Goal: Information Seeking & Learning: Learn about a topic

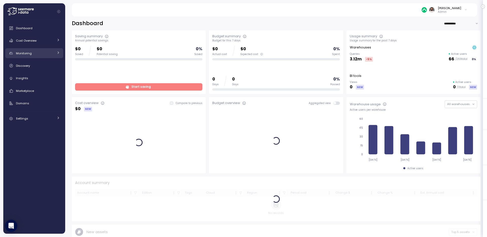
click at [47, 53] on div "Monitoring" at bounding box center [35, 53] width 38 height 5
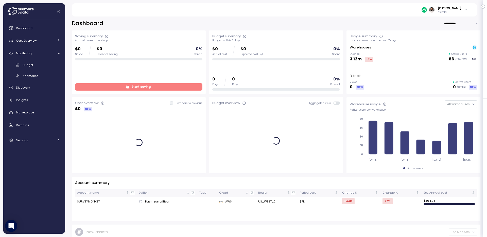
click at [45, 81] on div "Dashboard Cost Overview Compute Workloads Storage Cloud Services Clustering col…" at bounding box center [34, 84] width 58 height 122
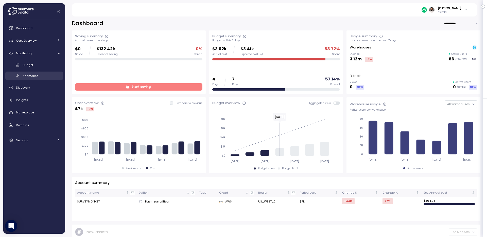
click at [45, 74] on div "Anomalies" at bounding box center [41, 75] width 37 height 5
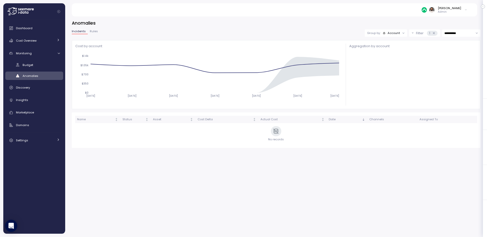
click at [450, 30] on input "**********" at bounding box center [461, 32] width 38 height 7
click at [452, 62] on span "Last 14 days" at bounding box center [454, 64] width 18 height 5
type input "**********"
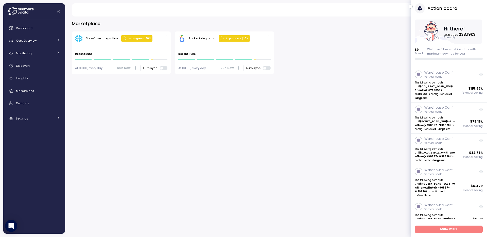
click at [411, 6] on icon "button" at bounding box center [411, 6] width 1 height 1
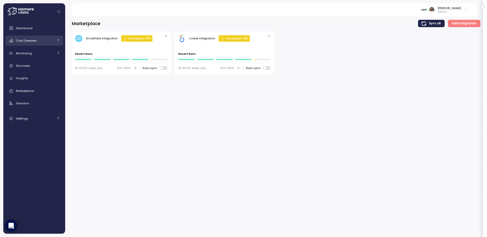
click at [30, 42] on div "Cost Overview" at bounding box center [35, 40] width 38 height 5
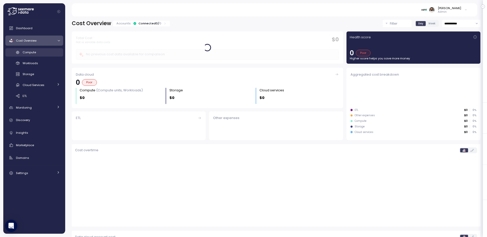
click at [36, 54] on div "Compute" at bounding box center [41, 52] width 37 height 5
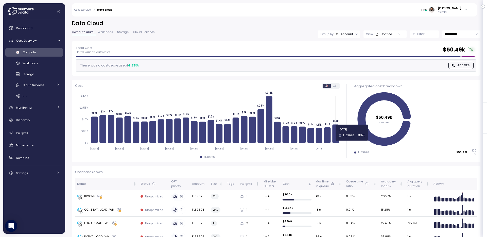
click at [337, 132] on icon at bounding box center [335, 133] width 7 height 19
click at [352, 35] on div "Account" at bounding box center [347, 34] width 12 height 4
click at [349, 59] on div "Compute unit" at bounding box center [339, 62] width 35 height 9
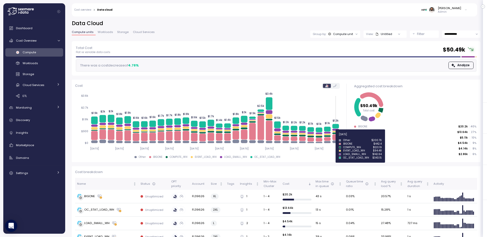
click at [335, 137] on icon at bounding box center [335, 137] width 7 height 6
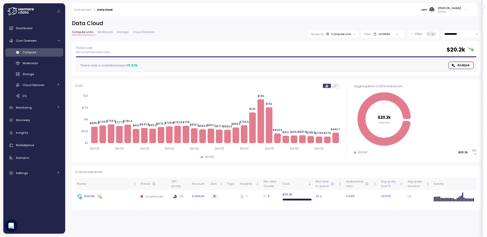
click at [131, 198] on div "BIGONE" at bounding box center [106, 196] width 59 height 5
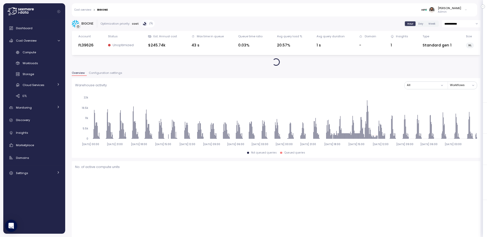
click at [463, 24] on input "**********" at bounding box center [461, 23] width 38 height 7
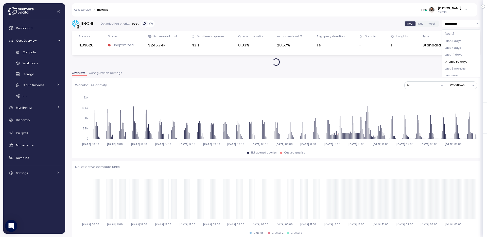
click at [459, 33] on div "Yesterday" at bounding box center [461, 33] width 37 height 7
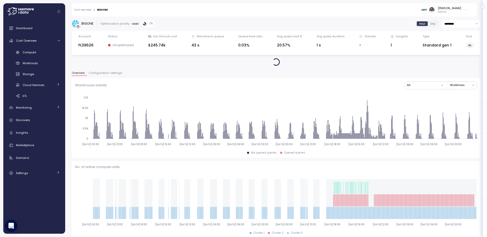
type input "*********"
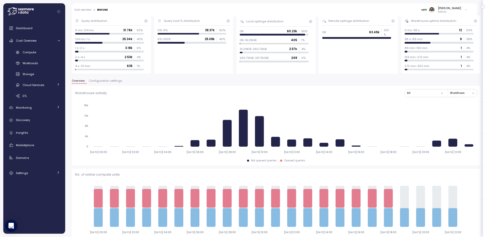
scroll to position [8, 0]
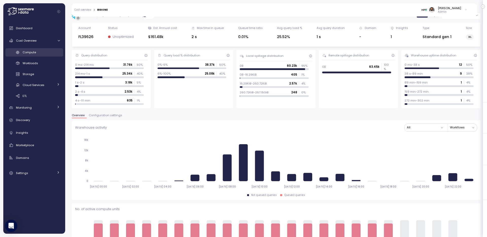
click at [32, 50] on div "Compute" at bounding box center [41, 52] width 37 height 5
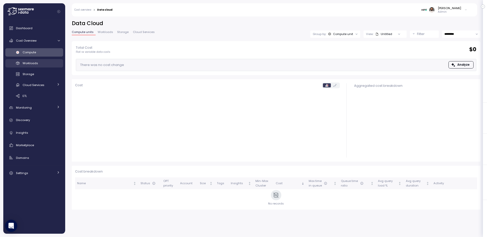
click at [35, 62] on span "Workloads" at bounding box center [30, 63] width 15 height 4
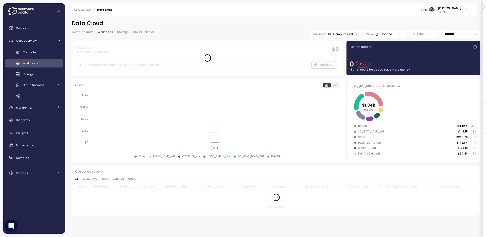
click at [348, 36] on div "Group by: Compute unit" at bounding box center [335, 33] width 50 height 7
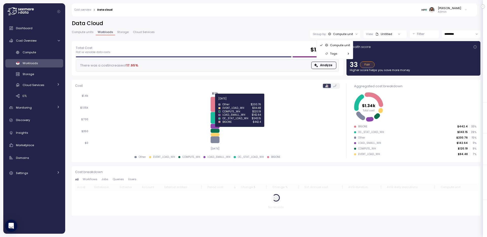
click at [217, 101] on icon at bounding box center [215, 104] width 9 height 15
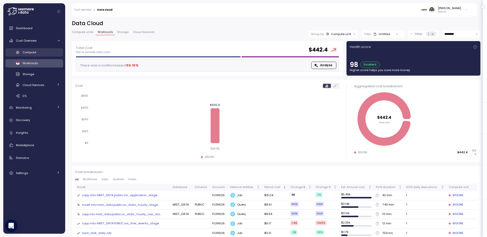
click at [48, 52] on div "Compute" at bounding box center [41, 52] width 37 height 5
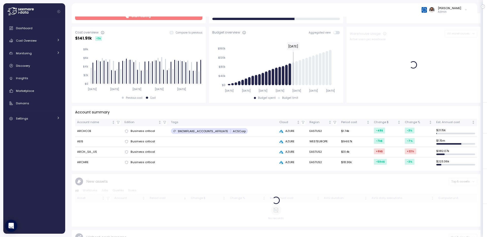
scroll to position [70, 0]
click at [40, 39] on div "Cost Overview" at bounding box center [35, 40] width 38 height 5
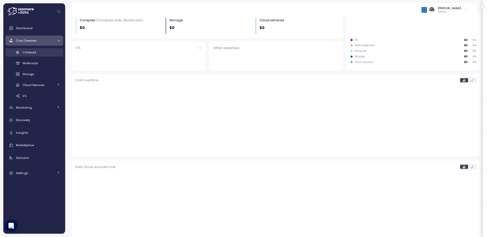
click at [37, 53] on div "Compute" at bounding box center [41, 52] width 37 height 5
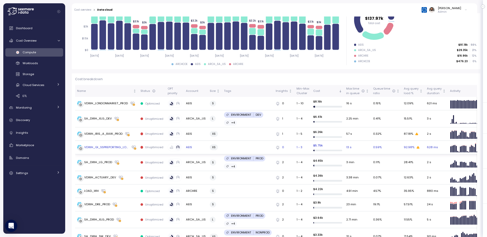
scroll to position [93, 0]
click at [129, 115] on td "SA_DWH_XLG_DEV" at bounding box center [106, 118] width 63 height 17
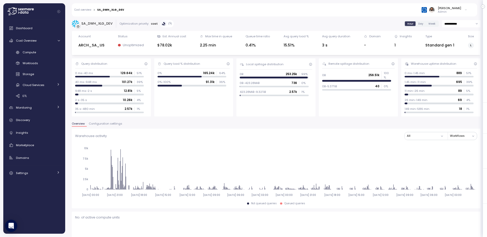
scroll to position [167, 0]
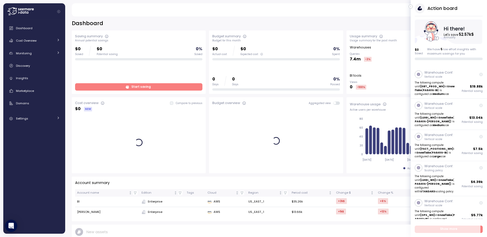
click at [412, 6] on button "button" at bounding box center [411, 7] width 4 height 4
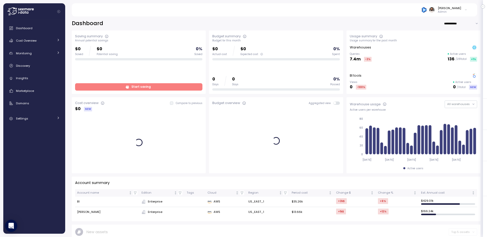
click at [48, 33] on div "Dashboard Cost Overview Compute Workloads Storage Cloud Services Clustering col…" at bounding box center [34, 73] width 58 height 100
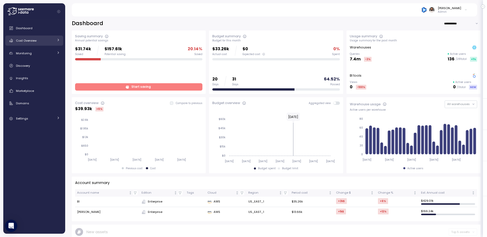
click at [45, 43] on link "Cost Overview" at bounding box center [34, 41] width 58 height 10
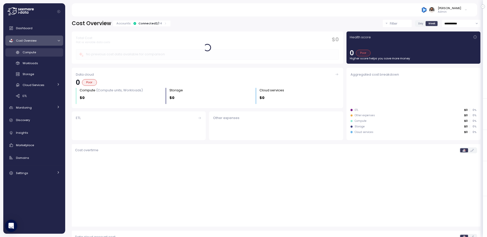
click at [41, 52] on div "Compute" at bounding box center [41, 52] width 37 height 5
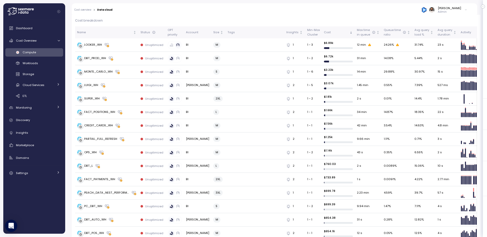
scroll to position [150, 0]
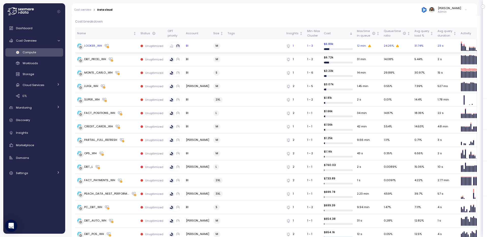
click at [135, 48] on div "LOOKER_WH" at bounding box center [106, 45] width 59 height 5
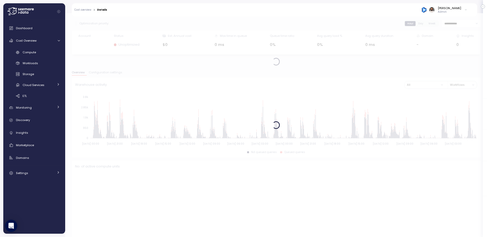
click at [113, 74] on div at bounding box center [276, 125] width 422 height 224
click at [113, 74] on span "Configuration settings" at bounding box center [105, 72] width 33 height 3
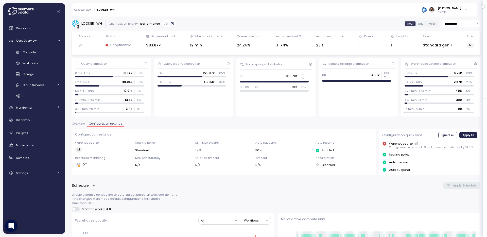
scroll to position [336, 0]
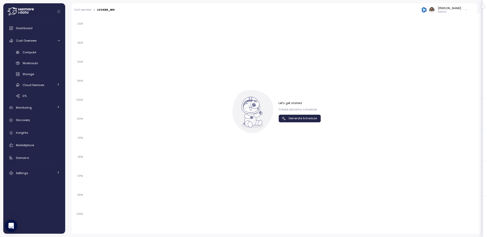
click at [294, 119] on span "Generate Schedule" at bounding box center [302, 118] width 28 height 7
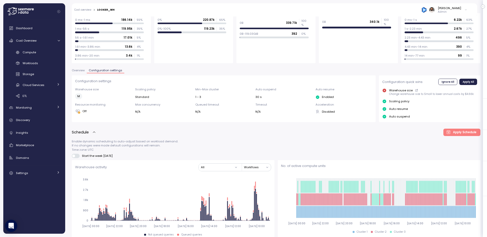
scroll to position [91, 0]
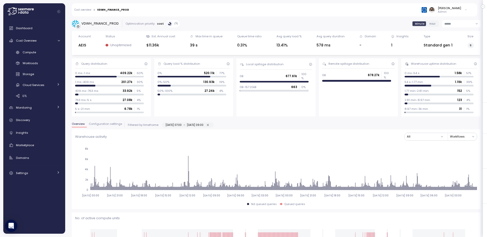
scroll to position [31, 0]
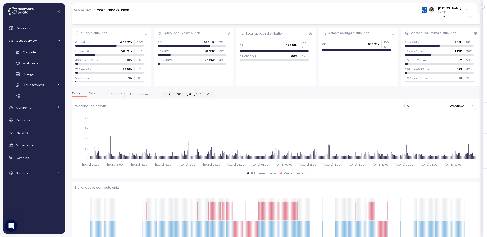
click at [210, 93] on icon "button" at bounding box center [207, 94] width 3 height 3
click at [218, 93] on div "Overview Configuration settings Filtered by timeframe: 09-08-2025 07:00 - 09-08…" at bounding box center [276, 95] width 409 height 7
type input "**********"
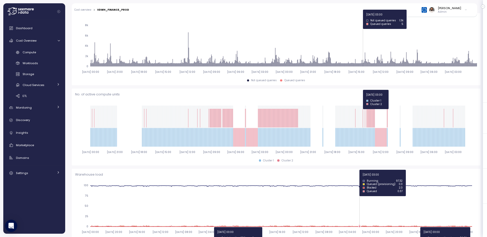
scroll to position [113, 0]
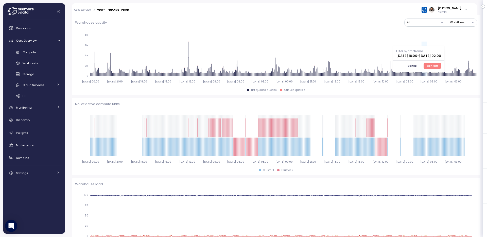
click at [438, 64] on span "Confirm" at bounding box center [432, 66] width 11 height 6
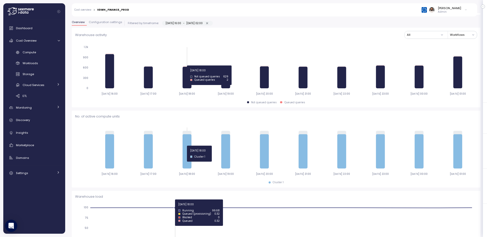
scroll to position [91, 0]
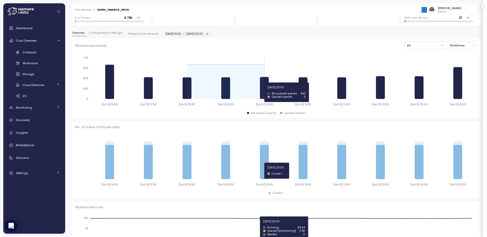
drag, startPoint x: 194, startPoint y: 82, endPoint x: 272, endPoint y: 82, distance: 77.9
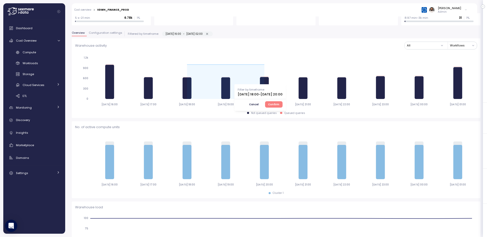
click at [279, 105] on span "Confirm" at bounding box center [273, 104] width 11 height 6
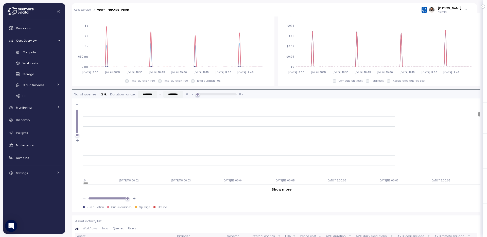
scroll to position [179, 0]
click at [258, 98] on div "No. of queries: 1.27k Duration range: ********* - ********* 0 ms 0 ms 6 s 8 s -…" at bounding box center [276, 142] width 409 height 105
type input "*********"
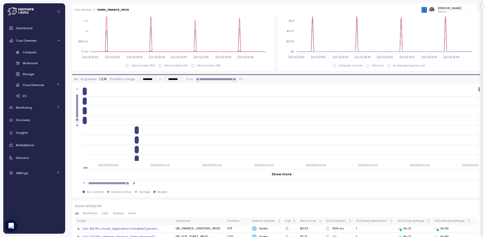
scroll to position [373, 0]
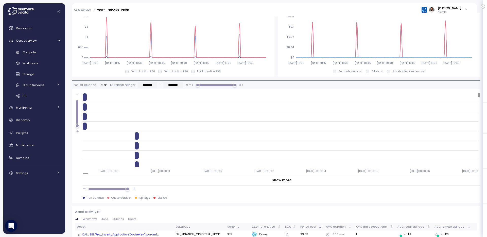
drag, startPoint x: 126, startPoint y: 189, endPoint x: 133, endPoint y: 189, distance: 6.9
click at [133, 189] on div "- +" at bounding box center [282, 188] width 398 height 7
click at [87, 100] on div at bounding box center [109, 96] width 52 height 7
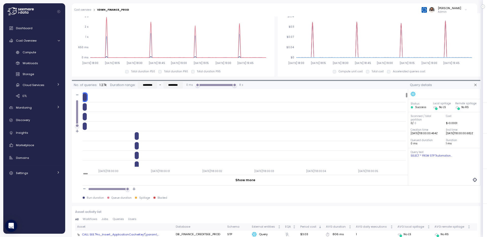
click at [87, 109] on div at bounding box center [109, 106] width 52 height 7
click at [87, 114] on div at bounding box center [109, 116] width 52 height 7
click at [87, 124] on div at bounding box center [109, 126] width 52 height 7
drag, startPoint x: 78, startPoint y: 124, endPoint x: 78, endPoint y: 113, distance: 10.7
click at [78, 113] on div "- +" at bounding box center [77, 112] width 4 height 41
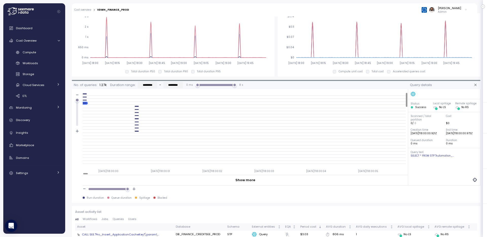
drag, startPoint x: 77, startPoint y: 125, endPoint x: 77, endPoint y: 84, distance: 41.1
click at [77, 84] on div "No. of queries: 1.27k Duration range: ********* - ********* 0 ms 8 s - + 2025-0…" at bounding box center [240, 133] width 336 height 105
click at [126, 190] on div at bounding box center [126, 189] width 4 height 4
click at [85, 108] on div at bounding box center [244, 109] width 323 height 3
click at [85, 107] on div at bounding box center [244, 106] width 323 height 3
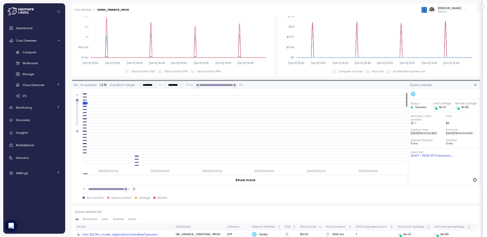
click at [85, 110] on div at bounding box center [244, 109] width 323 height 3
click at [85, 114] on div at bounding box center [244, 115] width 323 height 3
click at [85, 115] on div at bounding box center [244, 115] width 323 height 3
click at [85, 120] on div at bounding box center [244, 118] width 323 height 3
click at [85, 119] on div at bounding box center [85, 118] width 4 height 1
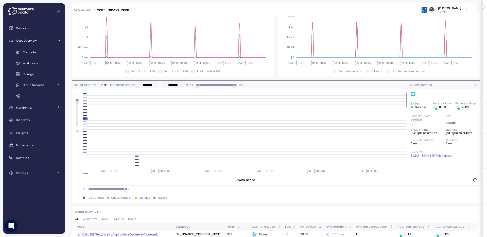
click at [85, 125] on div at bounding box center [85, 125] width 4 height 1
click at [86, 130] on div at bounding box center [244, 131] width 323 height 3
click at [86, 152] on div at bounding box center [244, 152] width 323 height 3
click at [86, 148] on div at bounding box center [244, 146] width 323 height 3
click at [84, 140] on div at bounding box center [244, 140] width 323 height 3
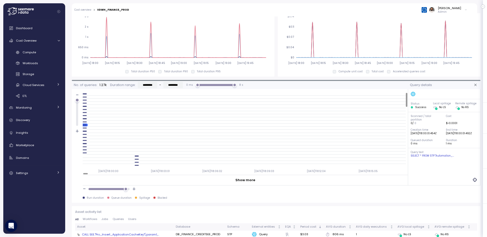
click at [84, 141] on div at bounding box center [85, 140] width 4 height 1
click at [84, 146] on div at bounding box center [244, 146] width 323 height 3
click at [84, 148] on div at bounding box center [244, 149] width 323 height 3
click at [86, 154] on div at bounding box center [244, 152] width 323 height 3
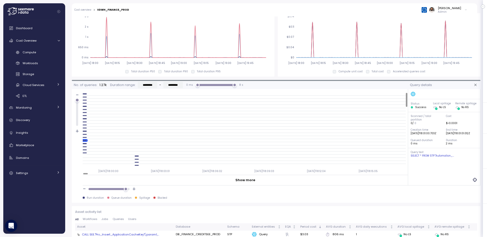
click at [86, 153] on div at bounding box center [85, 152] width 4 height 1
click at [85, 147] on div at bounding box center [244, 146] width 323 height 3
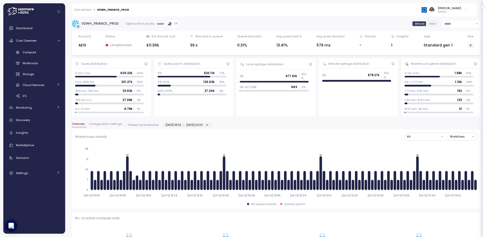
click at [108, 123] on span "Configuration settings" at bounding box center [105, 124] width 33 height 3
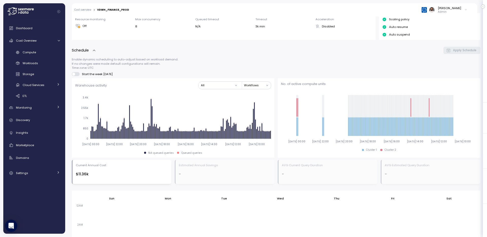
scroll to position [139, 0]
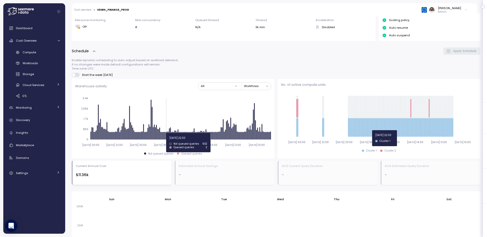
drag, startPoint x: 162, startPoint y: 133, endPoint x: 167, endPoint y: 133, distance: 4.6
click at [167, 133] on icon "2025-08-13 00:00 2025-08-13 22:00 2025-08-14 20:00 2025-08-15 18:00 2025-08-16 …" at bounding box center [173, 121] width 196 height 56
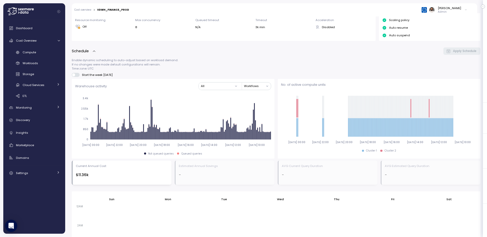
scroll to position [0, 0]
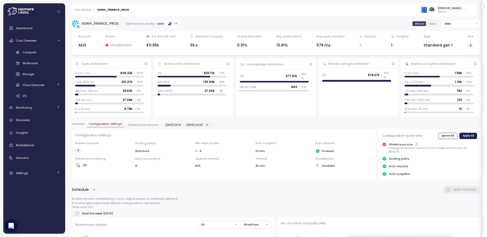
click at [81, 124] on span "Overview" at bounding box center [78, 124] width 13 height 3
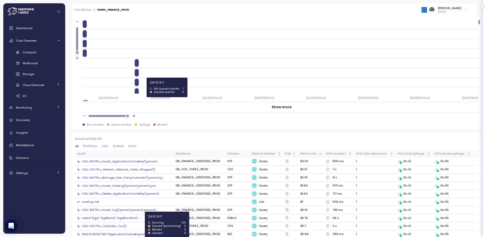
scroll to position [566, 0]
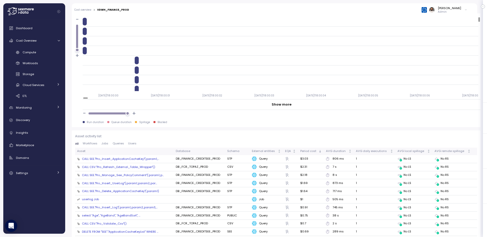
scroll to position [479, 0]
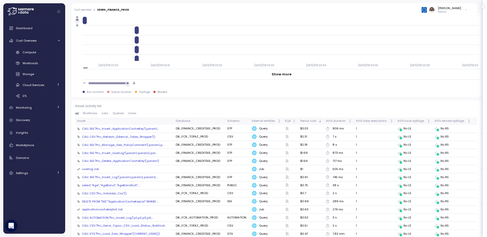
click at [114, 113] on span "Queries" at bounding box center [118, 113] width 11 height 3
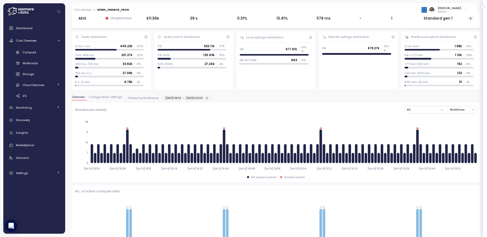
scroll to position [5, 0]
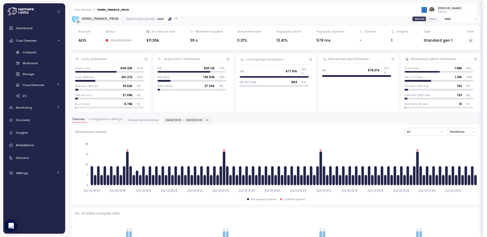
click at [209, 120] on div "[DATE] 18:00 - [DATE] 20:00" at bounding box center [188, 120] width 44 height 5
click at [216, 120] on div "Overview Configuration settings Filtered by timeframe: [DATE] 18:00 - [DATE] 20…" at bounding box center [276, 120] width 409 height 7
type input "**********"
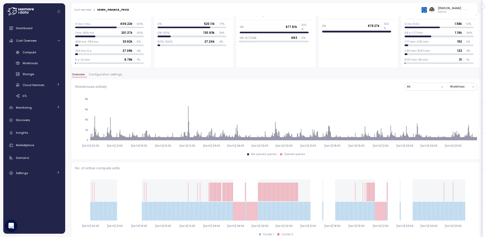
scroll to position [66, 0]
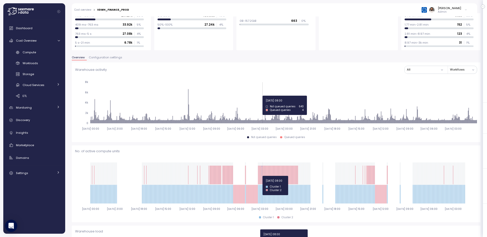
click at [262, 176] on icon "2025-07-21 00:00 2025-07-22 21:00 2025-07-24 18:00 2025-07-26 15:00 2025-07-28 …" at bounding box center [276, 185] width 402 height 56
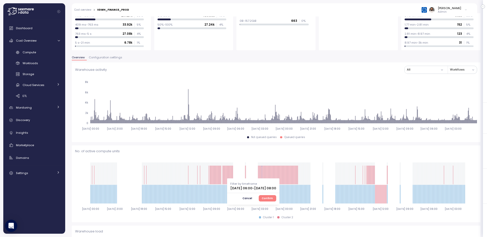
click at [273, 196] on span "Confirm" at bounding box center [267, 198] width 11 height 6
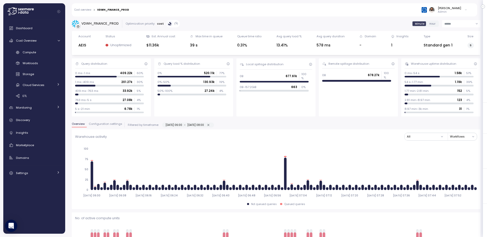
click at [210, 124] on icon "button" at bounding box center [208, 124] width 3 height 3
type input "**********"
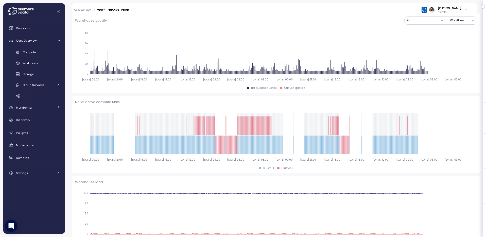
scroll to position [115, 0]
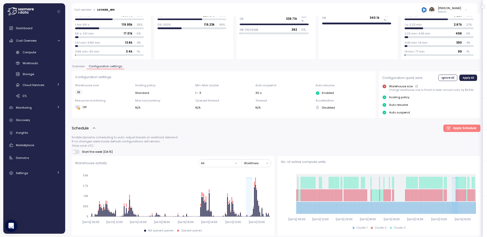
scroll to position [41, 0]
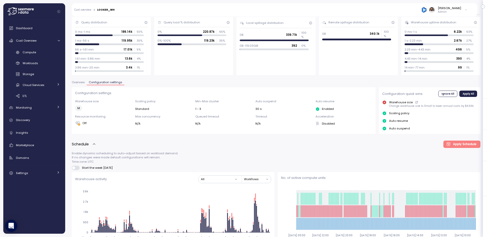
click at [77, 82] on span "Overview" at bounding box center [78, 82] width 13 height 3
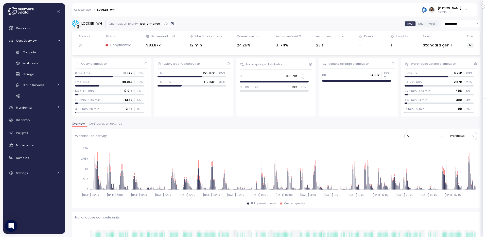
click at [95, 123] on span "Configuration settings" at bounding box center [105, 123] width 33 height 3
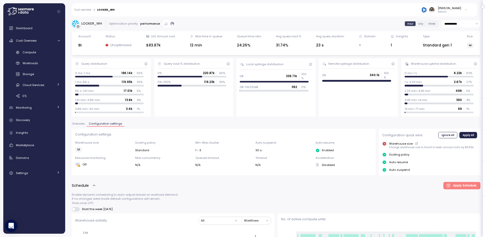
scroll to position [0, 0]
click at [82, 123] on span "Overview" at bounding box center [78, 123] width 13 height 3
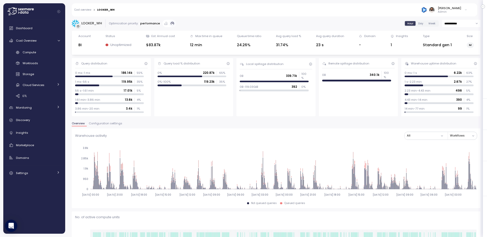
scroll to position [385, 0]
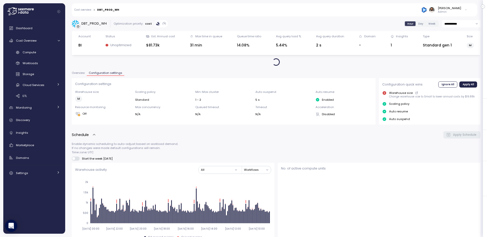
scroll to position [285, 0]
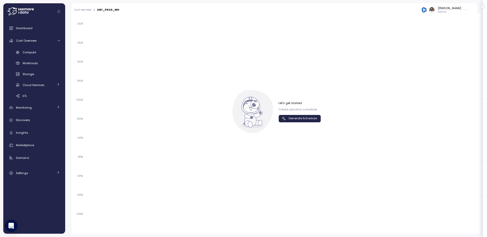
click at [298, 122] on span "Generate Schedule" at bounding box center [302, 118] width 28 height 7
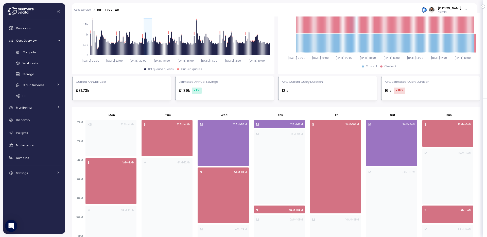
scroll to position [220, 0]
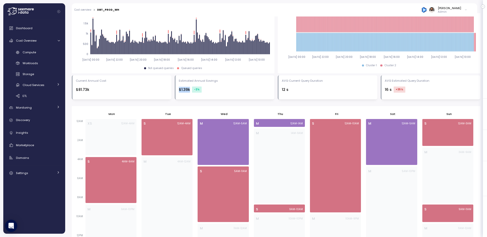
drag, startPoint x: 177, startPoint y: 89, endPoint x: 226, endPoint y: 89, distance: 48.5
click at [226, 89] on div "Estimated Annual Savings $1.39k -2 %" at bounding box center [225, 87] width 100 height 24
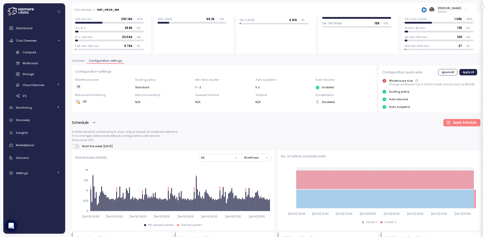
scroll to position [29, 0]
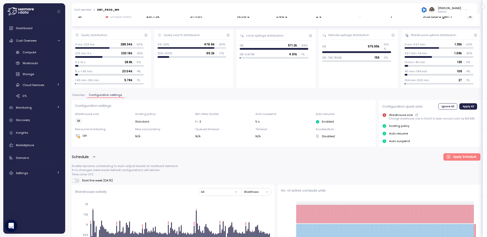
click at [80, 95] on span "Overview" at bounding box center [78, 95] width 13 height 3
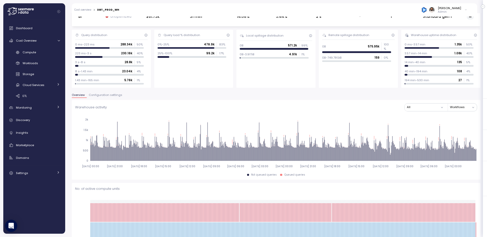
click at [108, 98] on button "Configuration settings" at bounding box center [106, 96] width 38 height 4
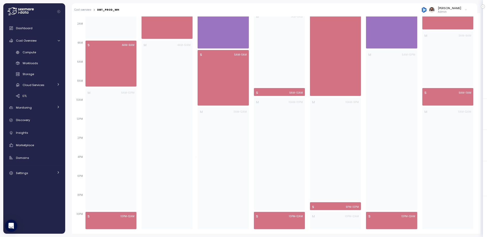
scroll to position [336, 0]
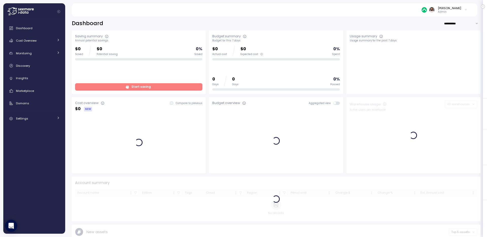
click at [460, 7] on div "[PERSON_NAME]" at bounding box center [449, 8] width 23 height 4
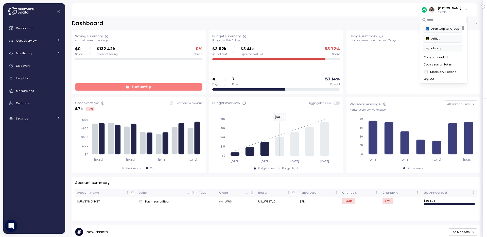
click at [447, 59] on div "Copy account id" at bounding box center [444, 57] width 40 height 5
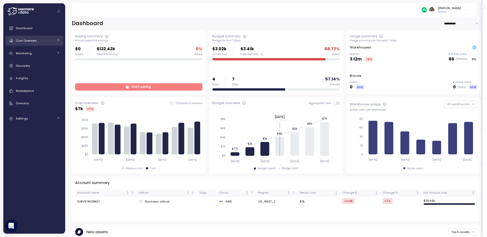
click at [31, 42] on span "Cost Overview" at bounding box center [26, 41] width 21 height 4
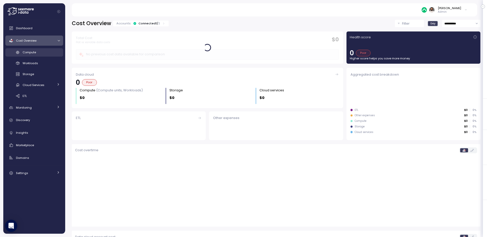
click at [35, 54] on span "Compute" at bounding box center [29, 52] width 13 height 4
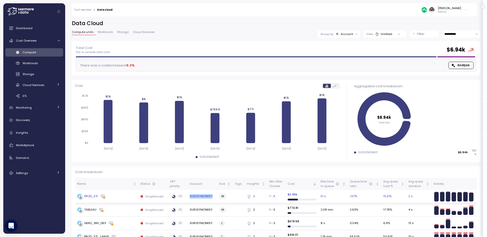
copy td "SURVEYMONKEY"
drag, startPoint x: 190, startPoint y: 197, endPoint x: 212, endPoint y: 197, distance: 22.8
click at [212, 197] on td "SURVEYMONKEY" at bounding box center [202, 196] width 29 height 13
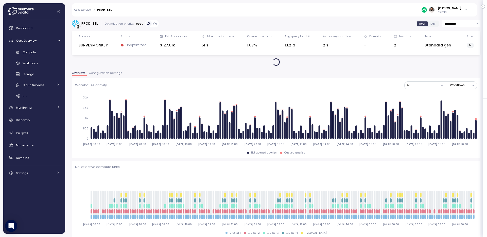
click at [100, 45] on div "SURVEYMONKEY" at bounding box center [92, 45] width 29 height 6
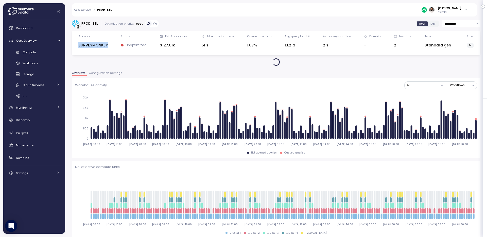
click at [100, 45] on div "SURVEYMONKEY" at bounding box center [92, 45] width 29 height 6
copy div "SURVEYMONKEY"
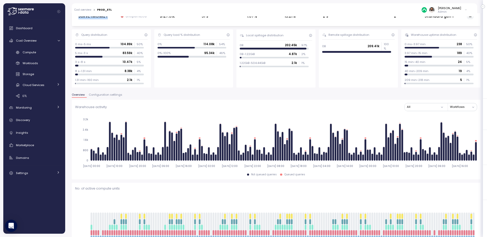
scroll to position [6, 0]
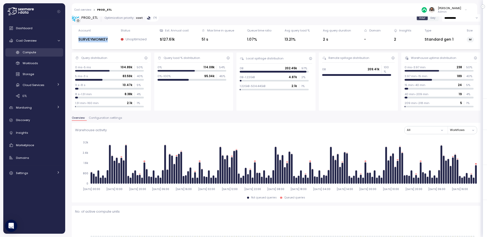
click at [39, 51] on div "Compute" at bounding box center [41, 52] width 37 height 5
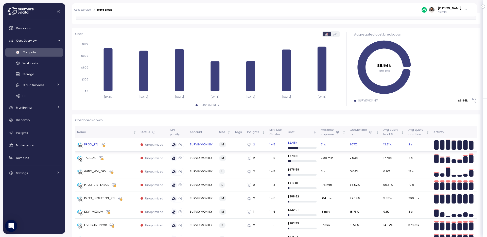
scroll to position [59, 0]
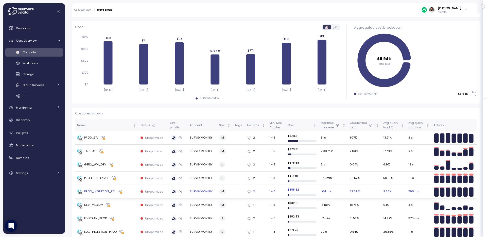
click at [98, 188] on td "PROD_INGESTION_ETL" at bounding box center [106, 191] width 63 height 13
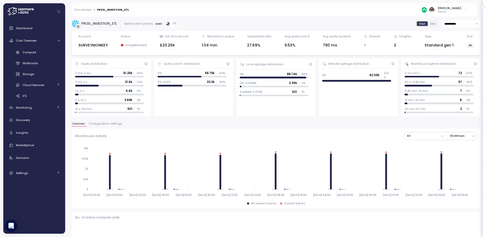
click at [105, 24] on div "PROD_INGESTION_ETL" at bounding box center [99, 23] width 36 height 5
copy div "PROD_INGESTION_ETL"
click at [107, 125] on span "Configuration settings" at bounding box center [105, 123] width 33 height 3
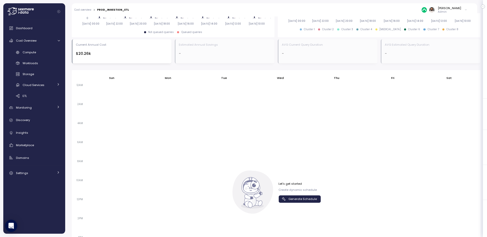
scroll to position [339, 0]
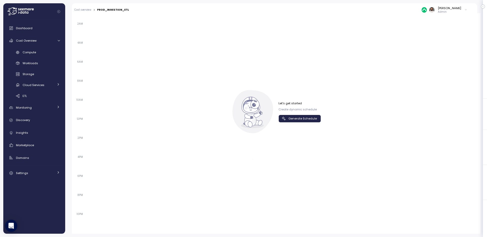
click at [310, 119] on span "Generate Schedule" at bounding box center [302, 118] width 28 height 7
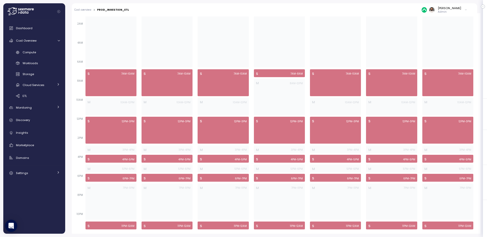
scroll to position [0, 0]
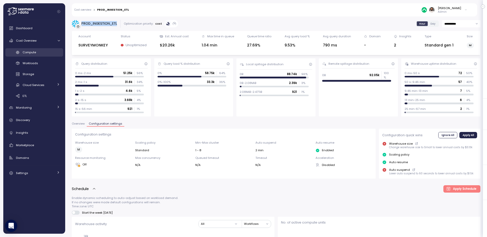
click at [39, 55] on div "Compute" at bounding box center [41, 52] width 37 height 5
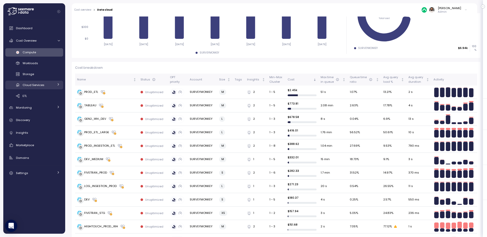
scroll to position [67, 0]
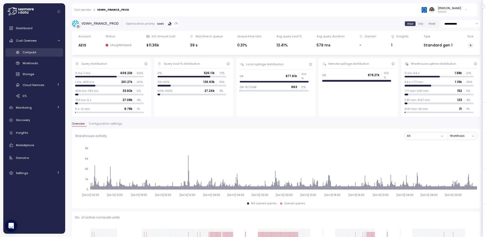
click at [53, 53] on div "Compute" at bounding box center [41, 52] width 37 height 5
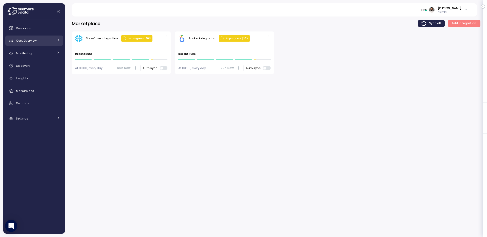
click at [53, 41] on div "Cost Overview" at bounding box center [35, 40] width 38 height 5
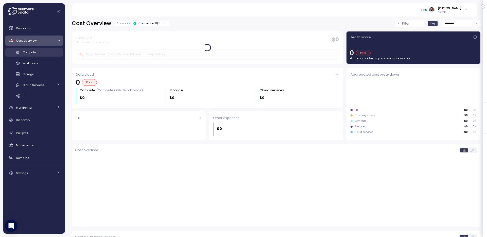
click at [48, 55] on link "Compute" at bounding box center [34, 52] width 58 height 8
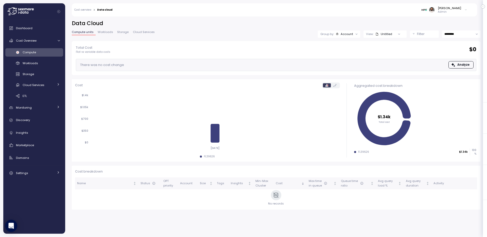
click at [459, 38] on div "Data Cloud Compute units Workloads Storage Cloud Services Group by: Account Vie…" at bounding box center [276, 30] width 409 height 21
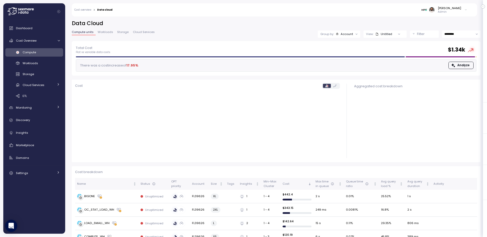
click at [459, 35] on input "*********" at bounding box center [461, 33] width 38 height 7
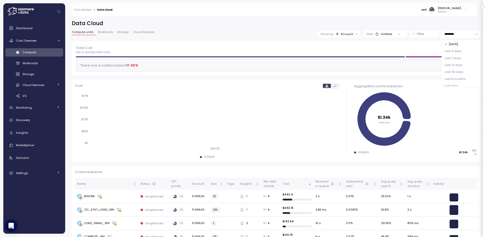
click at [458, 65] on span "Last 14 days" at bounding box center [454, 65] width 18 height 5
type input "**********"
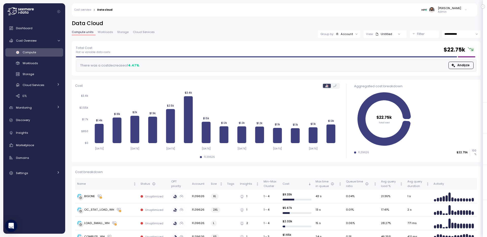
click at [34, 53] on span "Compute" at bounding box center [29, 52] width 13 height 4
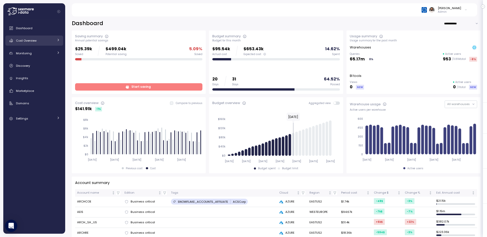
click at [58, 40] on icon at bounding box center [58, 39] width 3 height 3
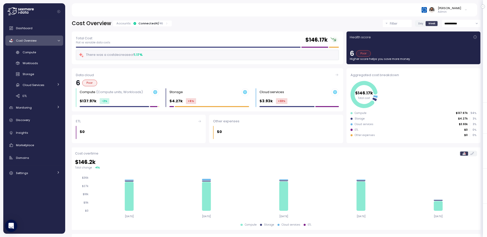
click at [157, 18] on div "**********" at bounding box center [276, 125] width 422 height 224
click at [154, 25] on div "Connected 4 / 46" at bounding box center [151, 23] width 25 height 4
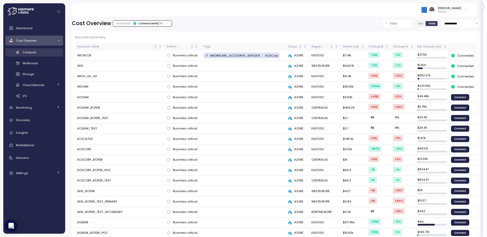
click at [36, 50] on span "Compute" at bounding box center [29, 52] width 13 height 4
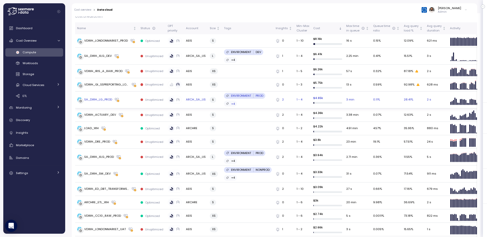
scroll to position [155, 0]
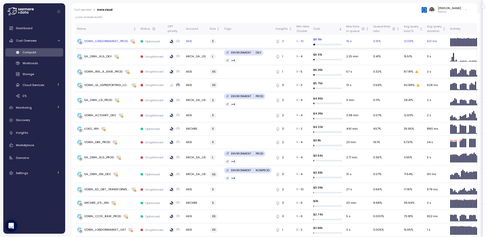
click at [123, 44] on div "VDWH_LONDONMARKET_PROD" at bounding box center [102, 41] width 51 height 5
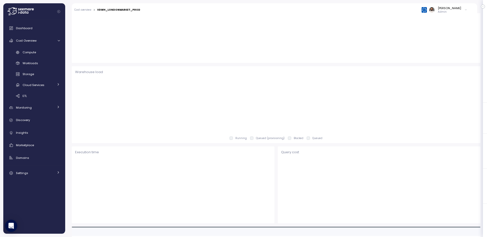
scroll to position [48, 0]
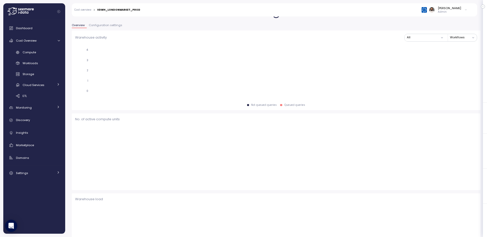
click at [107, 25] on span "Configuration settings" at bounding box center [105, 25] width 33 height 3
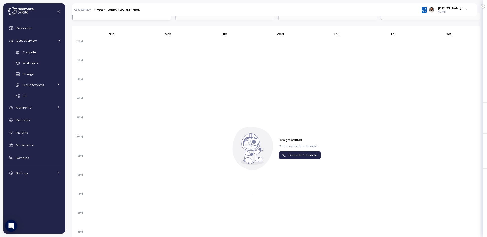
scroll to position [247, 0]
click at [304, 153] on span "Generate Schedule" at bounding box center [302, 152] width 28 height 7
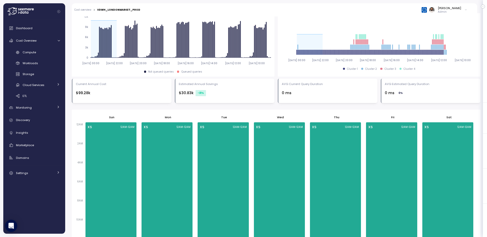
scroll to position [204, 0]
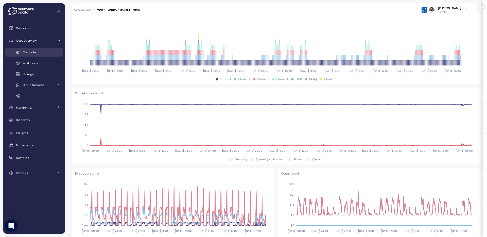
click at [54, 48] on link "Compute" at bounding box center [34, 52] width 58 height 8
click at [47, 49] on link "Compute" at bounding box center [34, 52] width 58 height 8
click at [45, 52] on div "Compute" at bounding box center [41, 52] width 37 height 5
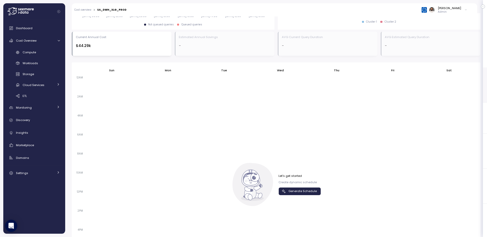
scroll to position [270, 0]
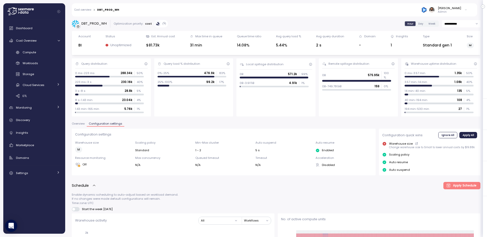
scroll to position [336, 0]
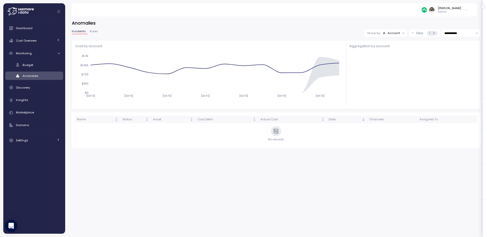
click at [368, 26] on div "**********" at bounding box center [276, 84] width 409 height 128
click at [461, 14] on div "[PERSON_NAME] Admin" at bounding box center [274, 9] width 393 height 13
click at [460, 12] on p "Admin" at bounding box center [449, 12] width 23 height 4
click at [444, 27] on div "Arch Capital Group" at bounding box center [442, 29] width 33 height 5
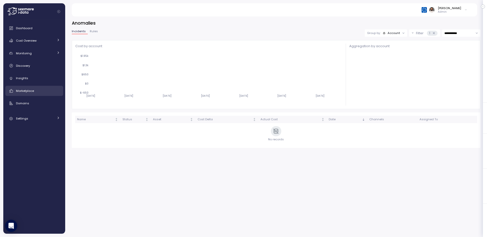
click at [48, 94] on link "Marketplace" at bounding box center [34, 91] width 58 height 10
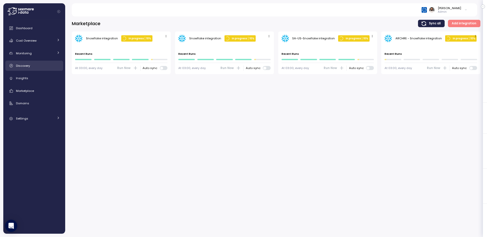
click at [45, 64] on div "Discovery" at bounding box center [38, 65] width 44 height 5
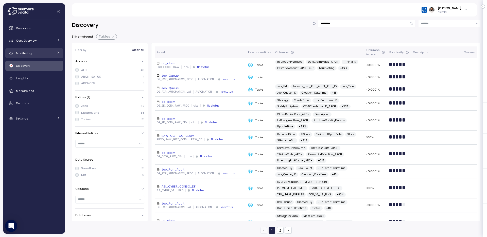
click at [48, 58] on link "Monitoring" at bounding box center [34, 53] width 58 height 10
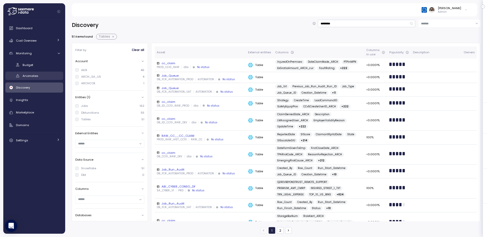
click at [46, 73] on link "Anomalies" at bounding box center [34, 76] width 58 height 8
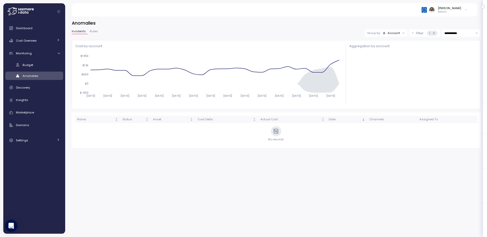
click at [452, 14] on div "Guy Biecher Admin" at bounding box center [274, 9] width 393 height 13
click at [452, 11] on p "Admin" at bounding box center [449, 12] width 23 height 4
click at [441, 69] on button "Disable API cache" at bounding box center [443, 71] width 45 height 7
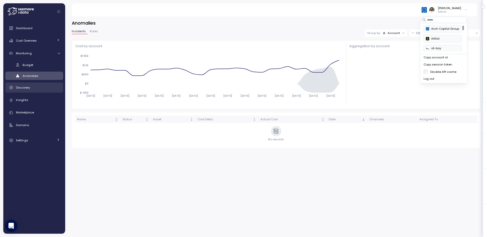
click at [37, 87] on div "Discovery" at bounding box center [38, 87] width 44 height 5
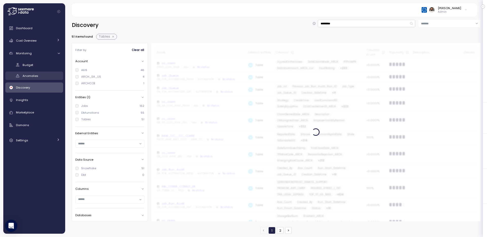
click at [38, 76] on div "Anomalies" at bounding box center [41, 75] width 37 height 5
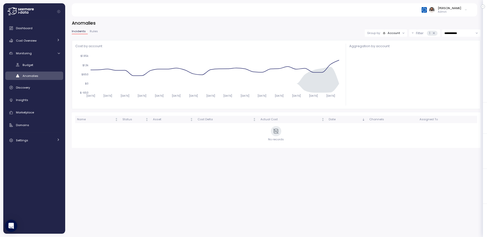
click at [435, 34] on icon at bounding box center [433, 32] width 3 height 3
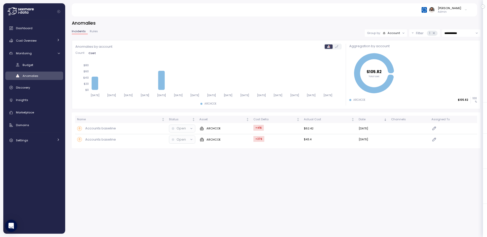
click at [385, 34] on div "Account" at bounding box center [392, 33] width 18 height 4
click at [414, 35] on button "Filter 1" at bounding box center [424, 32] width 31 height 7
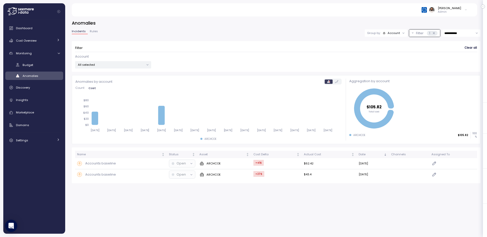
click at [139, 65] on p "All selected" at bounding box center [111, 65] width 66 height 4
click at [126, 109] on span "only" at bounding box center [128, 110] width 6 height 6
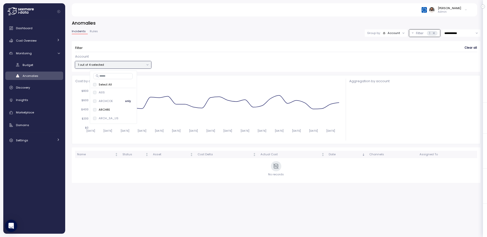
click at [128, 99] on span "only" at bounding box center [128, 101] width 6 height 6
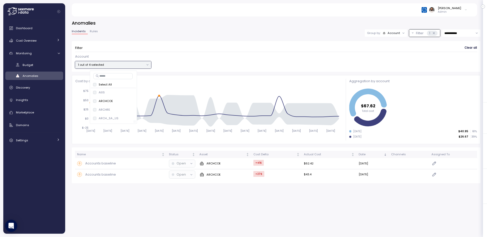
click at [126, 121] on div at bounding box center [112, 121] width 43 height 3
click at [126, 119] on span "only" at bounding box center [128, 119] width 6 height 6
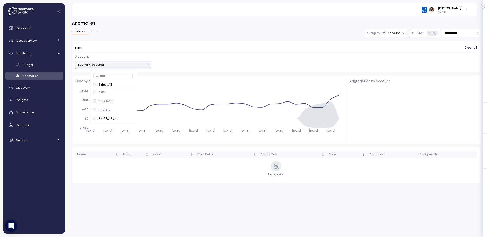
click at [306, 73] on div "**********" at bounding box center [276, 106] width 409 height 154
click at [463, 36] on input "**********" at bounding box center [461, 32] width 38 height 7
click at [457, 14] on div "Guy Biecher Admin" at bounding box center [274, 9] width 393 height 13
click at [457, 12] on p "Admin" at bounding box center [449, 12] width 23 height 4
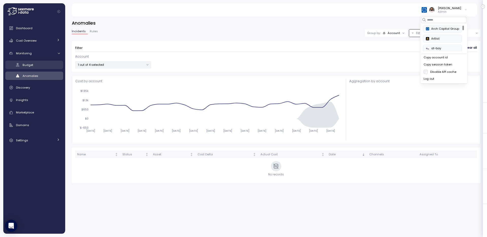
click at [32, 67] on div "Budget" at bounding box center [41, 64] width 37 height 5
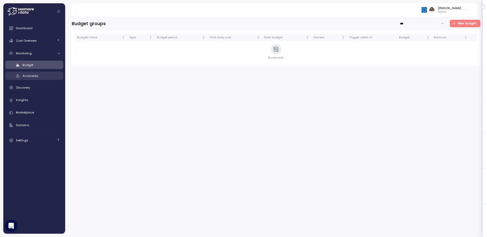
click at [38, 74] on span "Anomalies" at bounding box center [31, 76] width 16 height 4
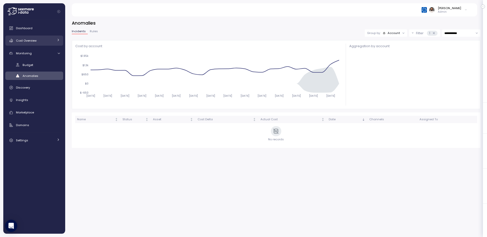
click at [23, 43] on link "Cost Overview" at bounding box center [34, 41] width 58 height 10
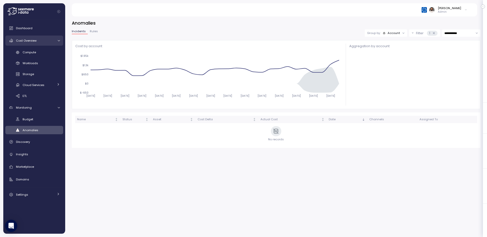
click at [23, 43] on link "Cost Overview" at bounding box center [34, 41] width 58 height 10
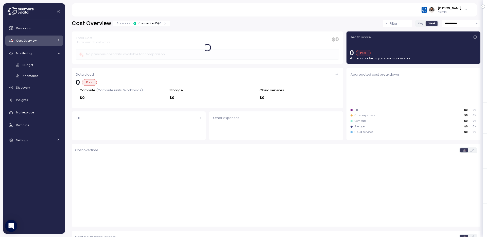
click at [23, 43] on link "Cost Overview" at bounding box center [34, 41] width 58 height 10
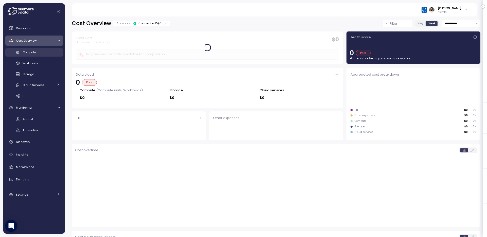
click at [39, 54] on div "Compute" at bounding box center [41, 52] width 37 height 5
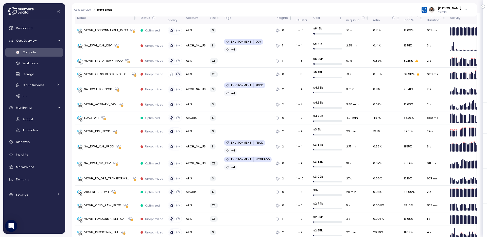
scroll to position [166, 0]
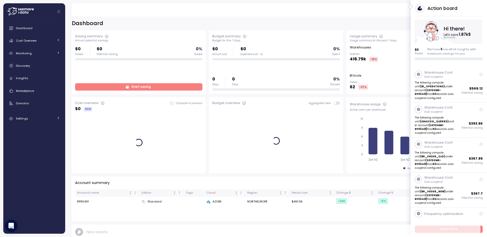
click at [413, 7] on div "Action board Let's save 1.87k $ Annually $ 0 Saved We have 5 low effort insight…" at bounding box center [449, 31] width 76 height 57
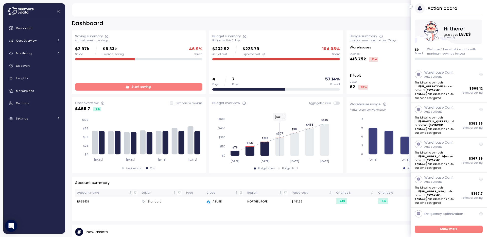
click at [413, 7] on button "button" at bounding box center [411, 7] width 4 height 4
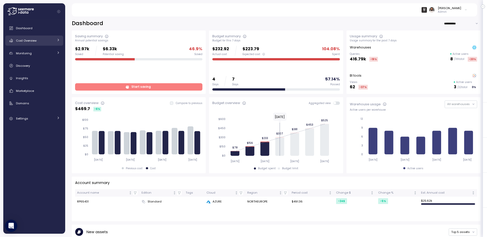
click at [20, 39] on span "Cost Overview" at bounding box center [26, 41] width 21 height 4
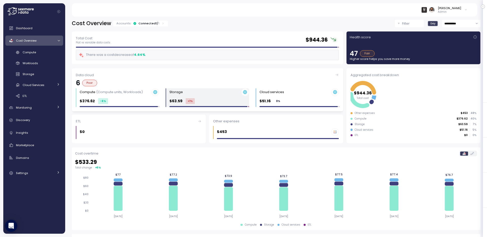
click at [211, 96] on div "Storage $63.59 +1 %" at bounding box center [208, 97] width 79 height 19
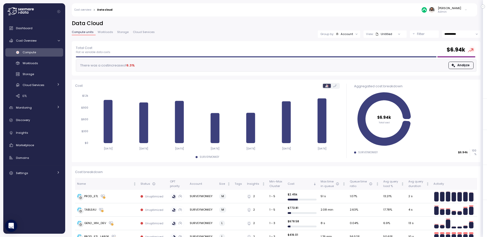
scroll to position [67, 0]
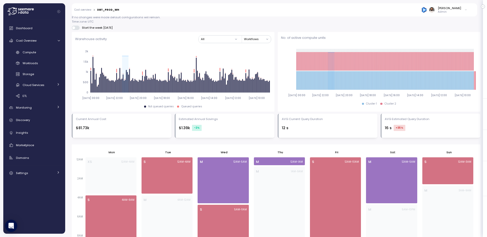
scroll to position [9, 0]
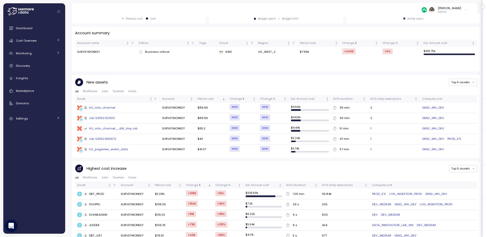
scroll to position [141, 0]
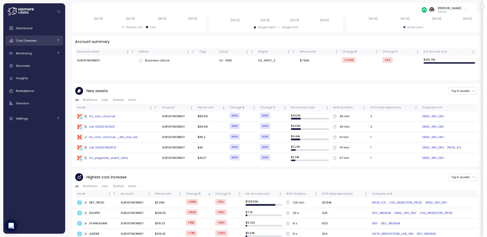
click at [47, 42] on div "Cost Overview" at bounding box center [35, 40] width 38 height 5
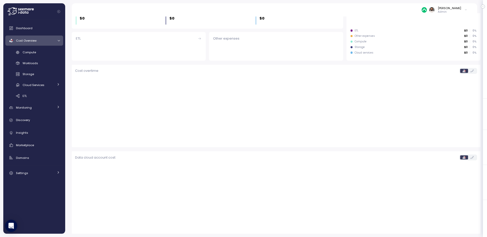
scroll to position [79, 0]
click at [47, 52] on div "Compute" at bounding box center [41, 52] width 37 height 5
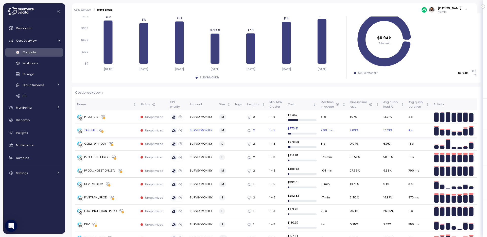
click at [127, 128] on div "TABLEAU" at bounding box center [106, 130] width 59 height 5
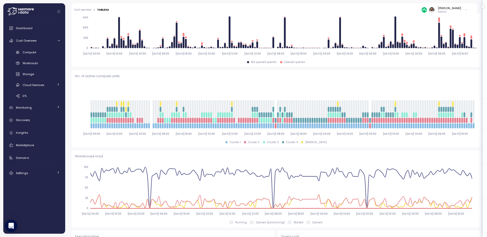
scroll to position [83, 0]
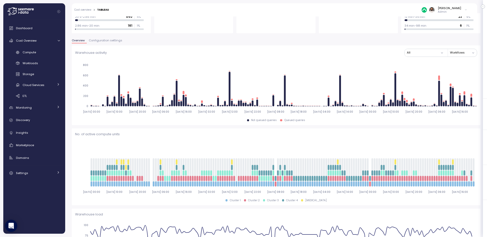
click at [107, 43] on button "Configuration settings" at bounding box center [106, 41] width 38 height 4
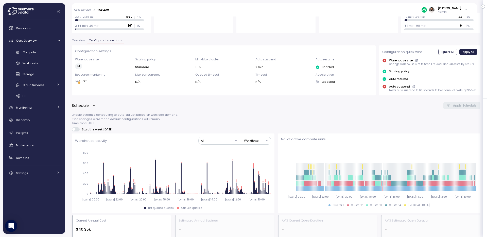
scroll to position [339, 0]
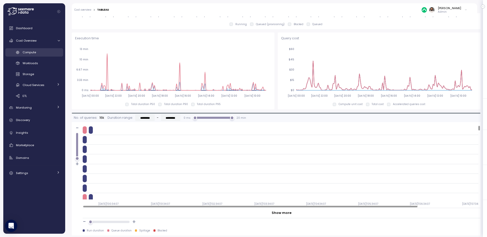
click at [34, 55] on link "Compute" at bounding box center [34, 52] width 58 height 8
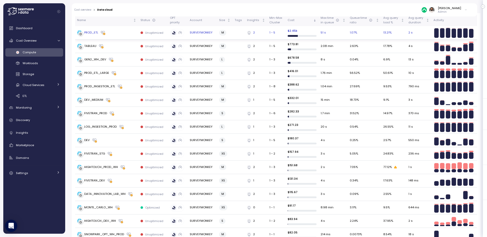
scroll to position [159, 0]
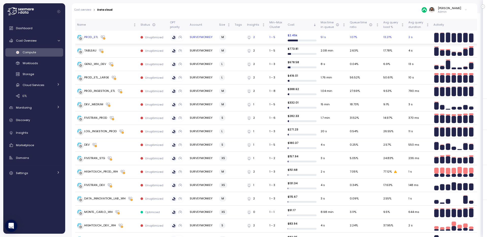
click at [123, 37] on div "PROD_ETL" at bounding box center [106, 37] width 59 height 5
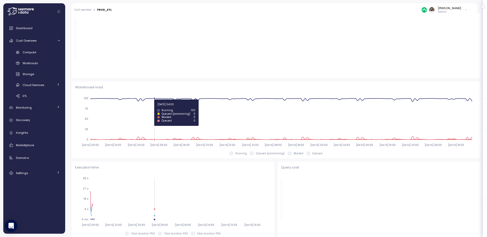
scroll to position [102, 0]
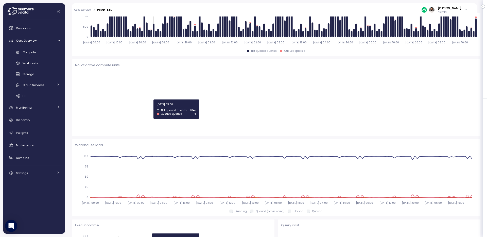
click at [114, 45] on div "**********" at bounding box center [276, 196] width 409 height 557
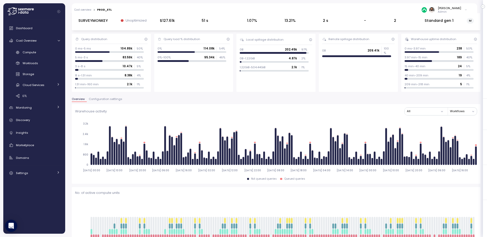
click at [114, 47] on div "0 ms-5 ms 104.89k 50 %" at bounding box center [109, 48] width 69 height 4
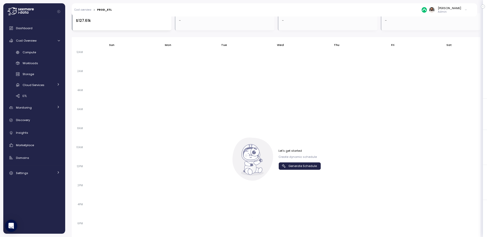
scroll to position [339, 0]
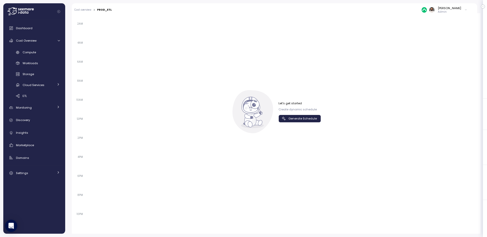
click at [284, 116] on span "Generate Schedule" at bounding box center [299, 118] width 36 height 7
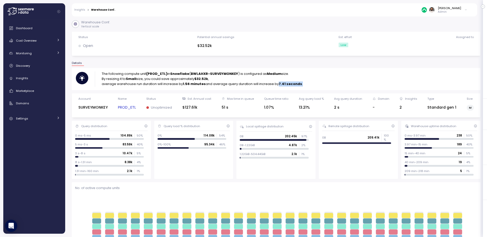
drag, startPoint x: 279, startPoint y: 84, endPoint x: 304, endPoint y: 84, distance: 25.9
click at [304, 84] on div "The following compute unit (PROD_ETL) in Snowflake ( BWLAHXR-SURVEYMONKEY ) is …" at bounding box center [276, 78] width 401 height 15
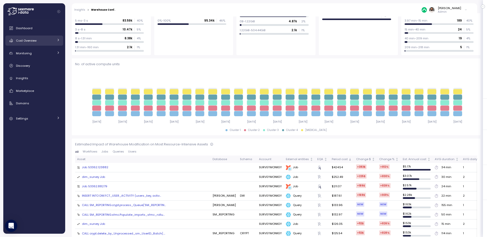
scroll to position [54, 0]
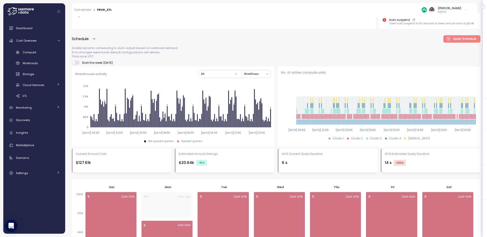
scroll to position [150, 0]
click at [341, 49] on p "Enable dynamic scheduling to auto-adjust based on workload demand. If no change…" at bounding box center [276, 52] width 409 height 12
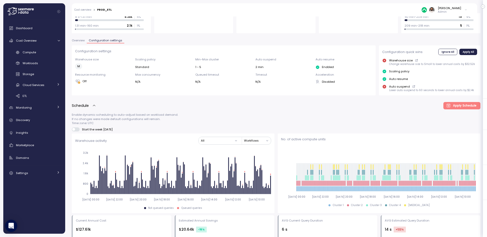
scroll to position [55, 0]
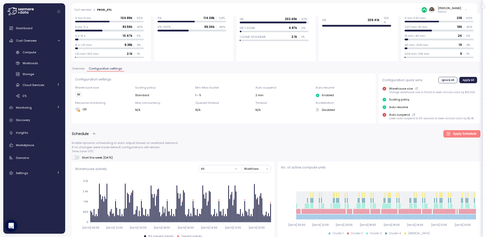
click at [82, 67] on span "Overview" at bounding box center [78, 68] width 13 height 3
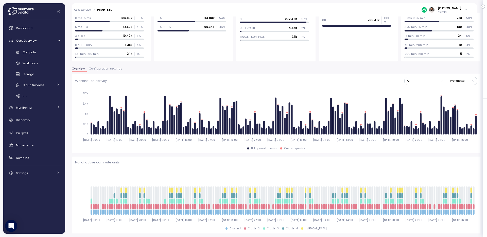
click at [81, 67] on span "Overview" at bounding box center [78, 68] width 13 height 3
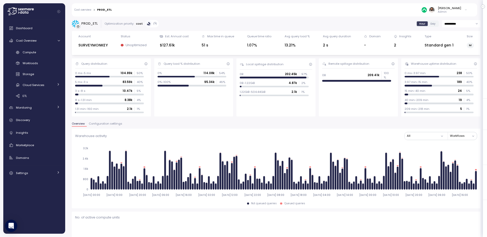
click at [107, 122] on span "Configuration settings" at bounding box center [105, 123] width 33 height 3
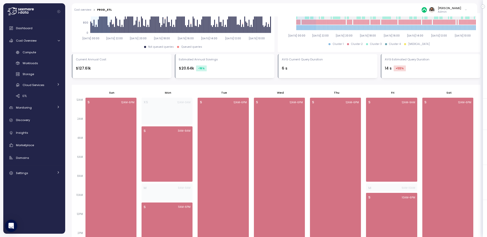
scroll to position [203, 0]
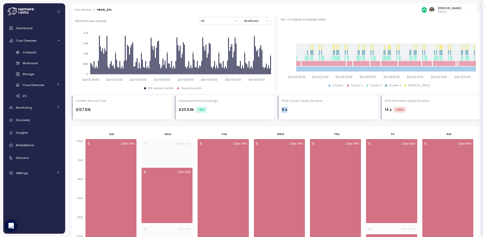
drag, startPoint x: 281, startPoint y: 110, endPoint x: 288, endPoint y: 110, distance: 6.9
click at [288, 110] on div "AVG Current Query Duration 6 s" at bounding box center [328, 107] width 100 height 24
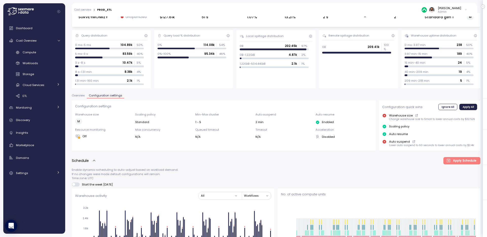
scroll to position [0, 0]
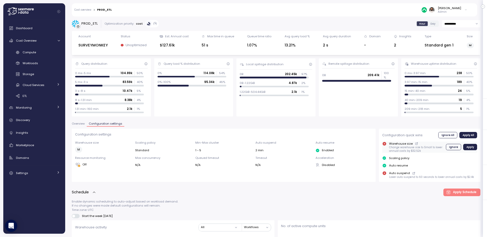
click at [415, 144] on icon at bounding box center [416, 144] width 3 height 6
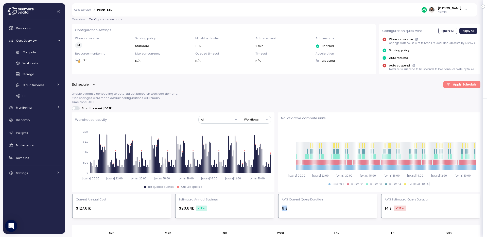
scroll to position [218, 0]
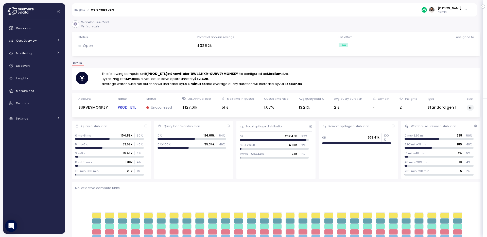
drag, startPoint x: 278, startPoint y: 83, endPoint x: 311, endPoint y: 83, distance: 33.0
click at [311, 83] on div "The following compute unit (PROD_ETL) in Snowflake ( BWLAHXR-SURVEYMONKEY ) is …" at bounding box center [276, 78] width 401 height 15
drag, startPoint x: 277, startPoint y: 82, endPoint x: 310, endPoint y: 83, distance: 32.7
click at [310, 83] on div "The following compute unit (PROD_ETL) in Snowflake ( BWLAHXR-SURVEYMONKEY ) is …" at bounding box center [276, 78] width 401 height 15
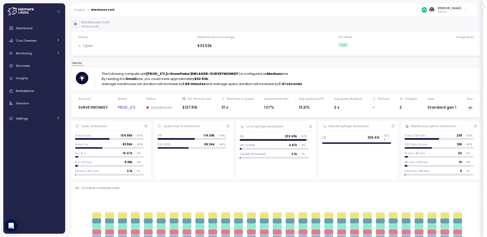
click at [125, 108] on link "PROD_ETL" at bounding box center [127, 108] width 18 height 6
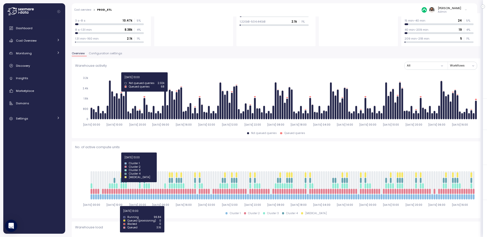
scroll to position [67, 0]
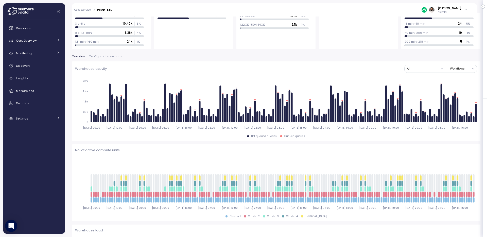
click at [109, 57] on span "Configuration settings" at bounding box center [105, 56] width 33 height 3
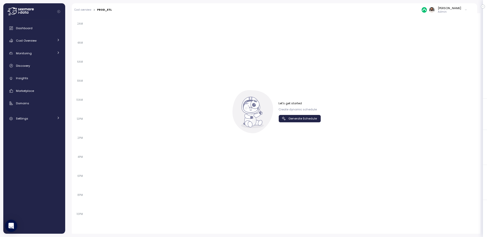
scroll to position [337, 0]
click at [310, 118] on span "Generate Schedule" at bounding box center [302, 121] width 28 height 7
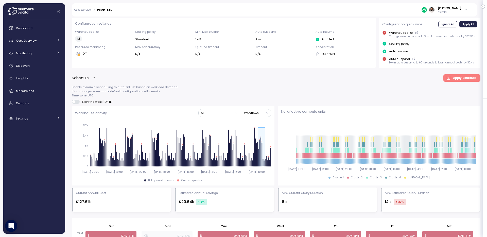
scroll to position [58, 0]
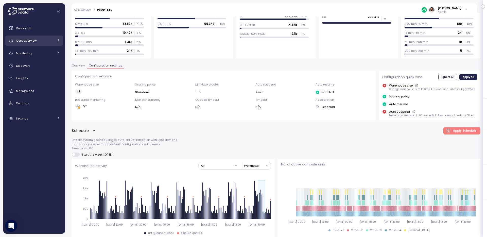
click at [53, 41] on div "Cost Overview" at bounding box center [35, 40] width 38 height 5
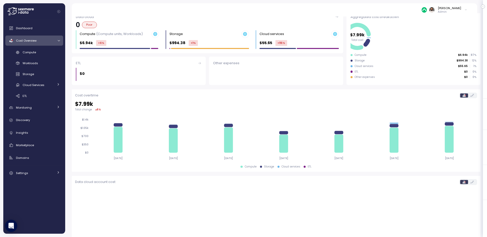
scroll to position [59, 0]
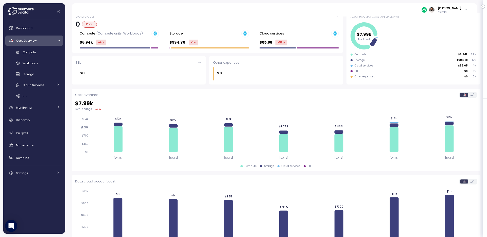
click at [53, 41] on div "Cost Overview" at bounding box center [35, 40] width 38 height 5
click at [53, 46] on div "Dashboard Cost Overview Compute Workloads Storage Cloud Services Clustering col…" at bounding box center [34, 73] width 58 height 100
click at [51, 43] on div "Cost Overview" at bounding box center [35, 40] width 38 height 5
click at [49, 50] on div "Compute" at bounding box center [41, 52] width 37 height 5
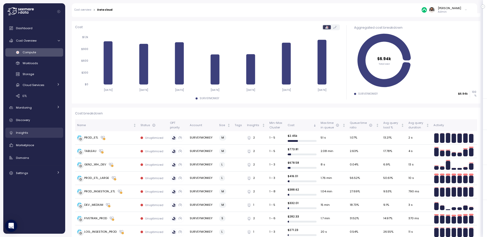
click at [45, 129] on link "Insights" at bounding box center [34, 133] width 58 height 10
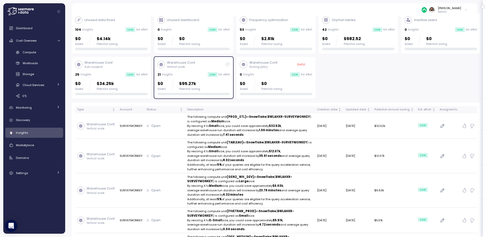
scroll to position [28, 0]
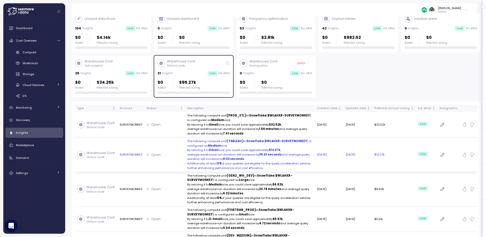
click at [193, 146] on p "The following compute unit (TABLEAU) in Snowflake ( BWLAHXR-SURVEYMONKEY ) is c…" at bounding box center [250, 143] width 126 height 9
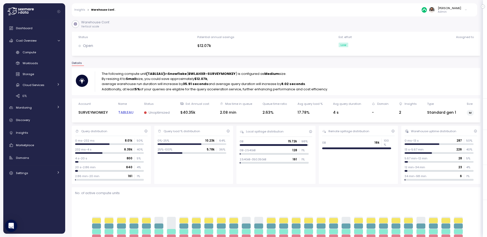
click at [129, 110] on link "TABLEAU" at bounding box center [125, 113] width 15 height 6
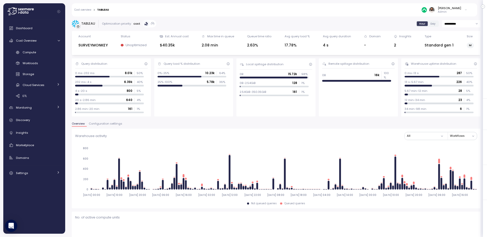
click at [98, 123] on span "Configuration settings" at bounding box center [105, 123] width 33 height 3
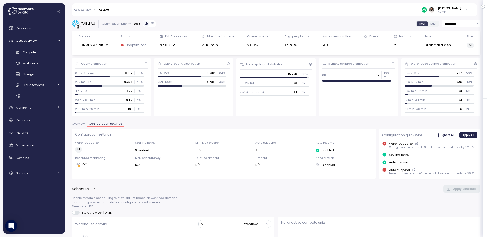
click at [78, 12] on div "Cost overview > TABLEAU [PERSON_NAME] Admin" at bounding box center [271, 9] width 399 height 13
click at [81, 11] on div "Cost overview > TABLEAU [PERSON_NAME] Admin" at bounding box center [271, 9] width 399 height 13
click at [82, 10] on link "Cost overview" at bounding box center [82, 10] width 17 height 3
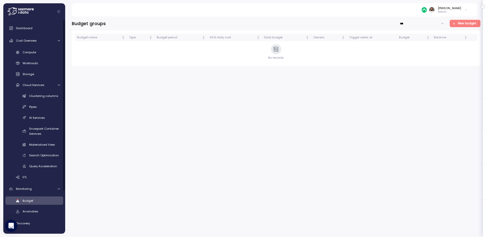
click at [127, 119] on div "Budget groups *** New budget Budget name Type Budget period AVG daily cost Dail…" at bounding box center [276, 127] width 409 height 214
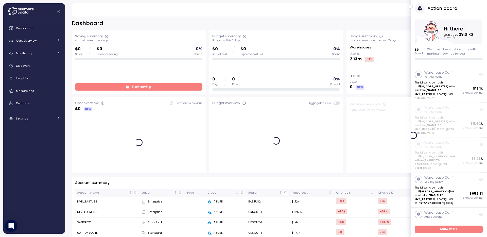
click at [412, 7] on icon "button" at bounding box center [411, 7] width 2 height 6
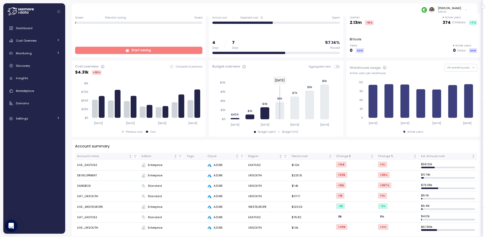
scroll to position [36, 0]
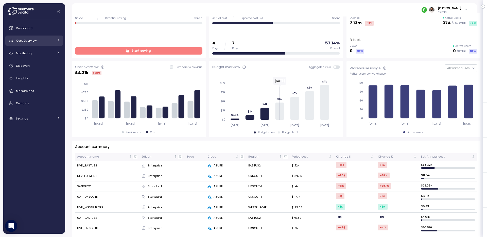
click at [50, 41] on div "Cost Overview" at bounding box center [35, 40] width 38 height 5
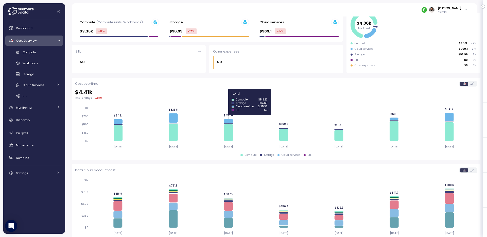
scroll to position [70, 0]
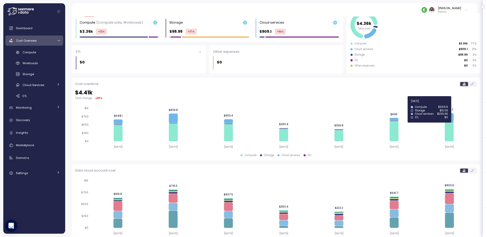
click at [451, 118] on icon at bounding box center [449, 117] width 9 height 8
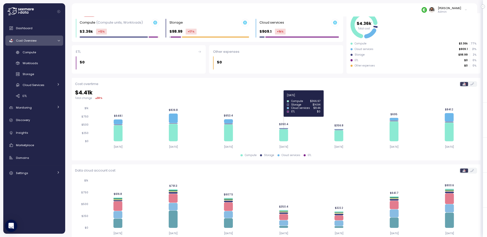
scroll to position [43, 0]
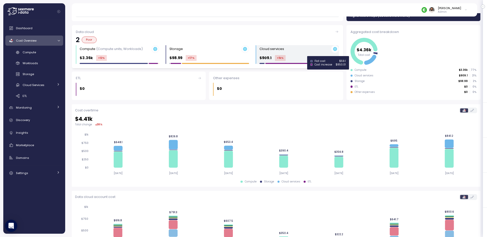
click at [303, 57] on div "$909.1 +1k %" at bounding box center [299, 58] width 79 height 6
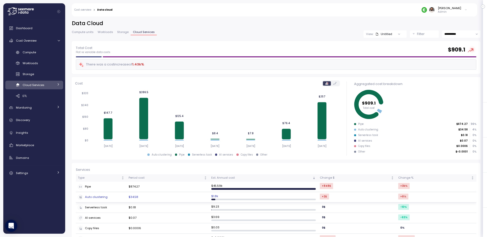
scroll to position [14, 0]
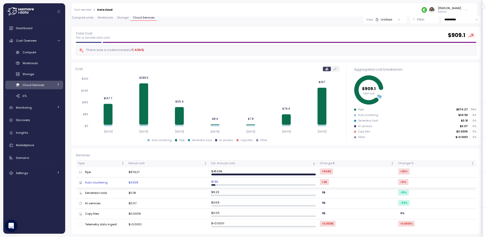
click at [116, 181] on div "Auto clustering" at bounding box center [101, 182] width 47 height 5
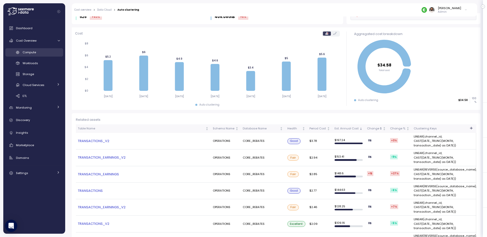
click at [35, 50] on div "Compute" at bounding box center [41, 52] width 37 height 5
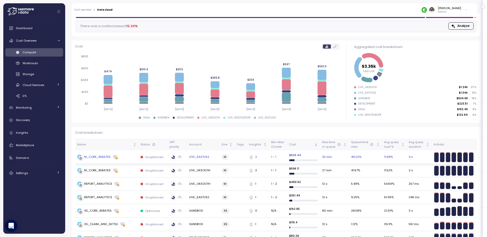
click at [132, 157] on div "M_CORE_REBATES" at bounding box center [106, 157] width 59 height 5
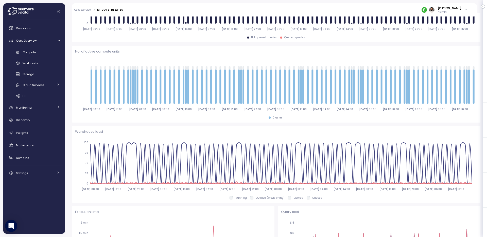
scroll to position [123, 0]
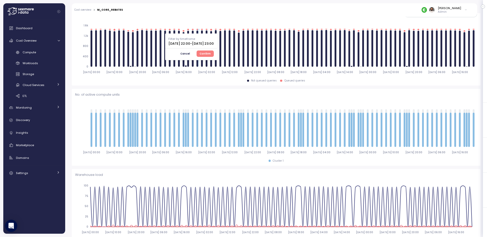
click at [211, 51] on span "Confirm" at bounding box center [205, 54] width 11 height 6
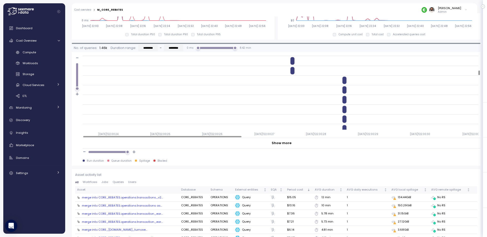
scroll to position [269, 0]
click at [346, 84] on div at bounding box center [345, 81] width 4 height 7
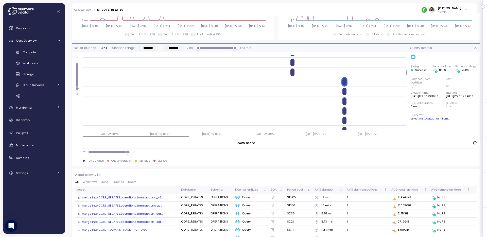
click at [291, 73] on div at bounding box center [293, 72] width 4 height 7
click at [346, 82] on div at bounding box center [345, 81] width 4 height 7
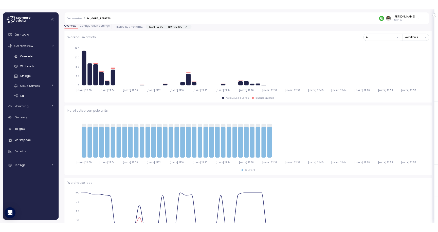
scroll to position [0, 0]
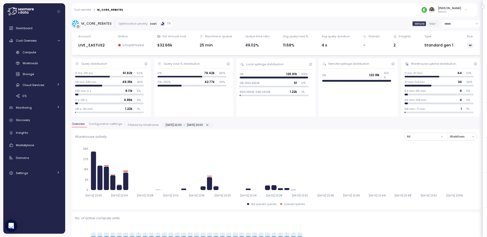
click at [108, 26] on div "M_CORE_REBATES" at bounding box center [96, 23] width 30 height 5
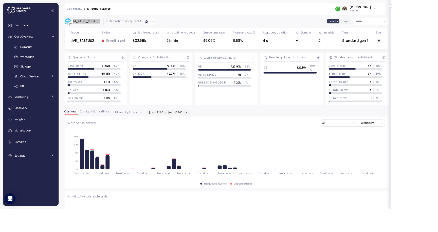
scroll to position [1382, 663]
